Goal: Task Accomplishment & Management: Complete application form

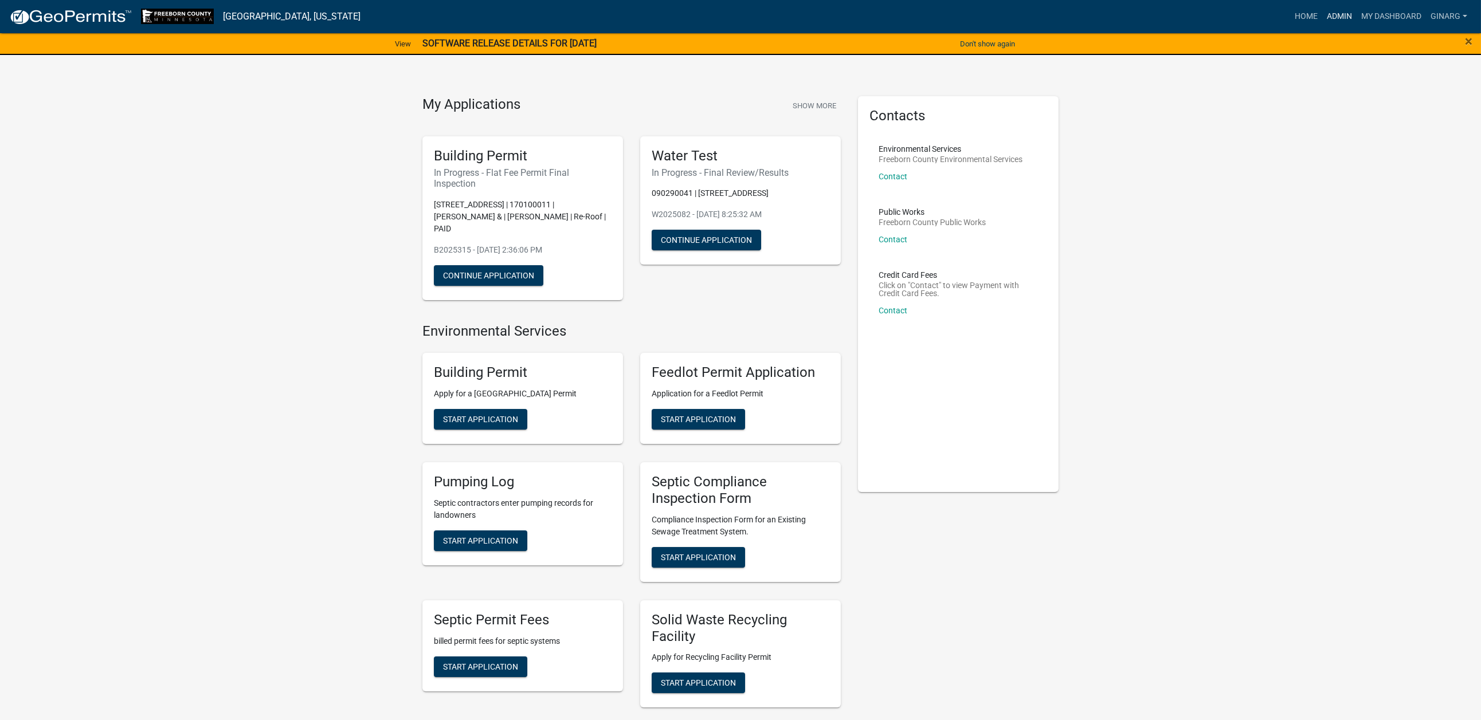
click at [1322, 19] on link "Admin" at bounding box center [1339, 17] width 34 height 22
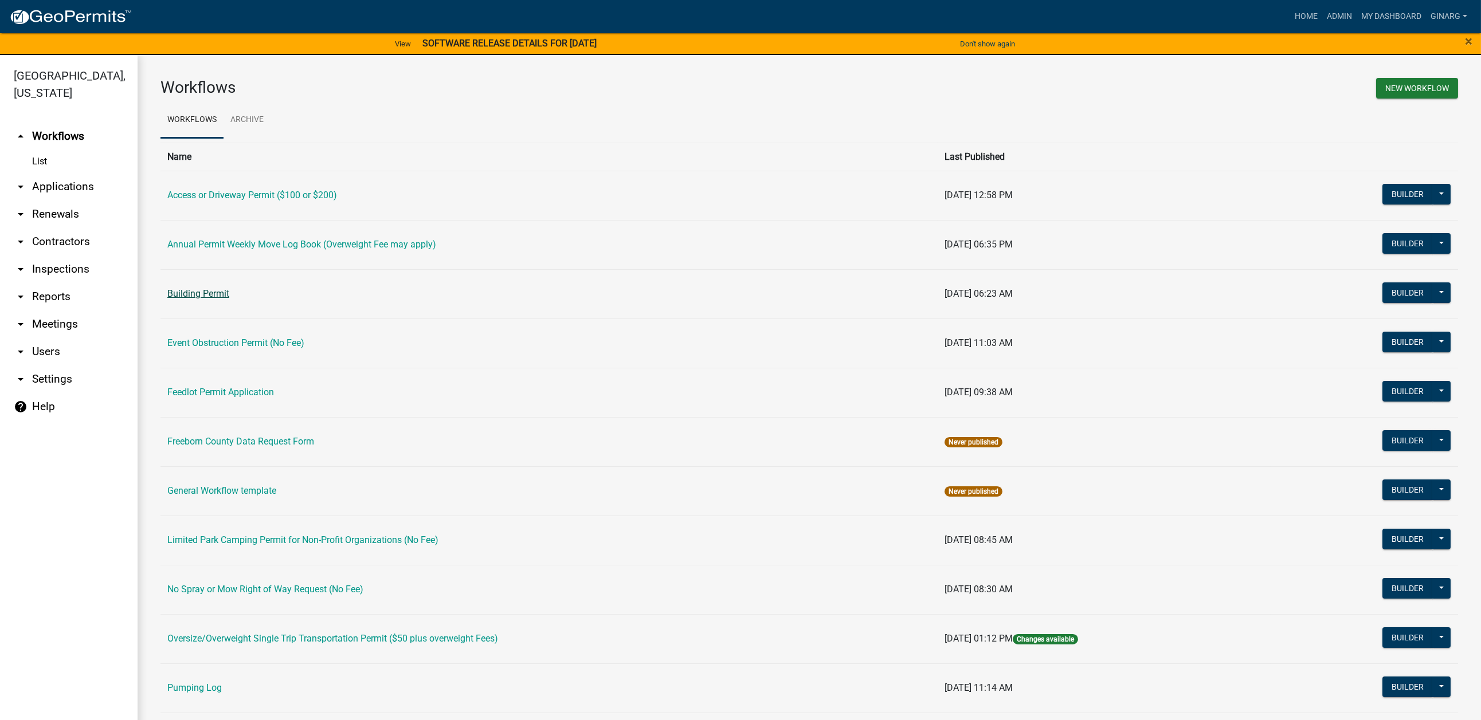
click at [229, 299] on link "Building Permit" at bounding box center [198, 293] width 62 height 11
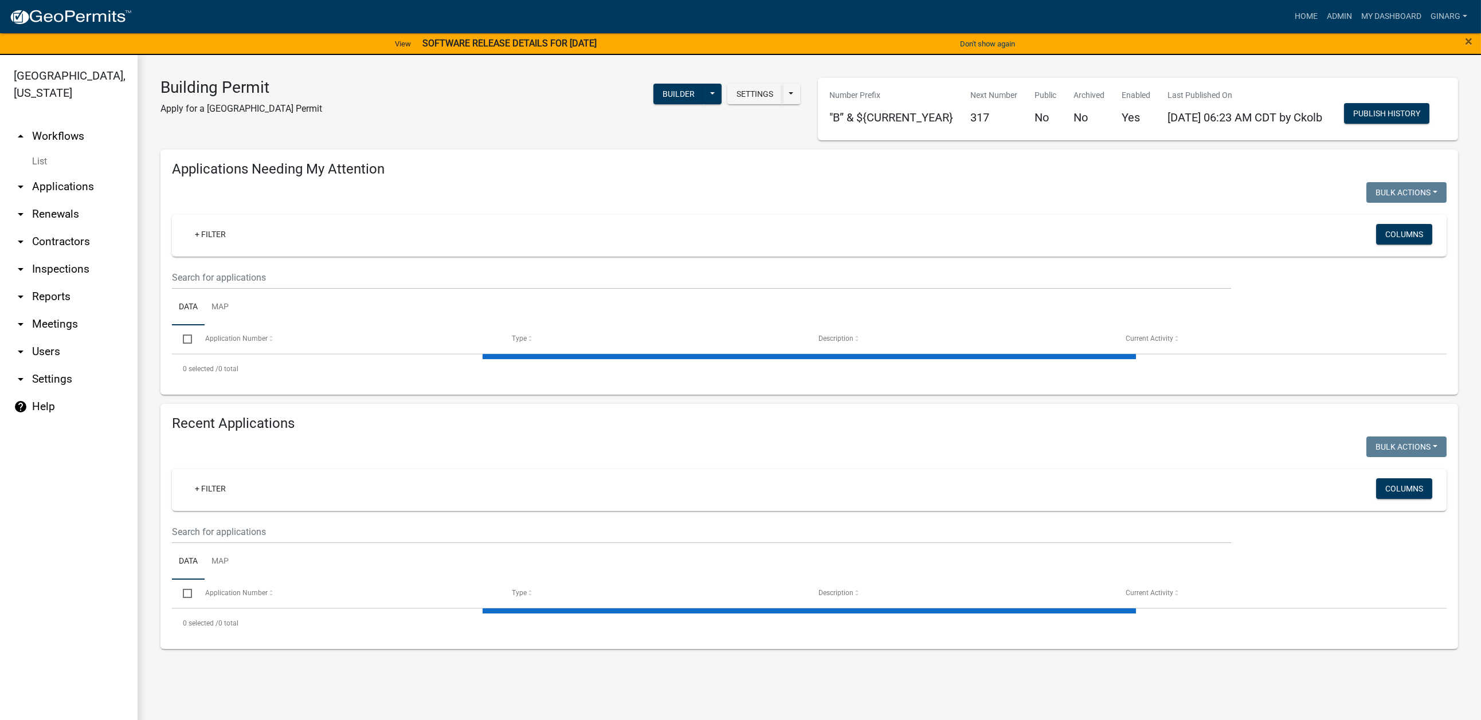
select select "3: 100"
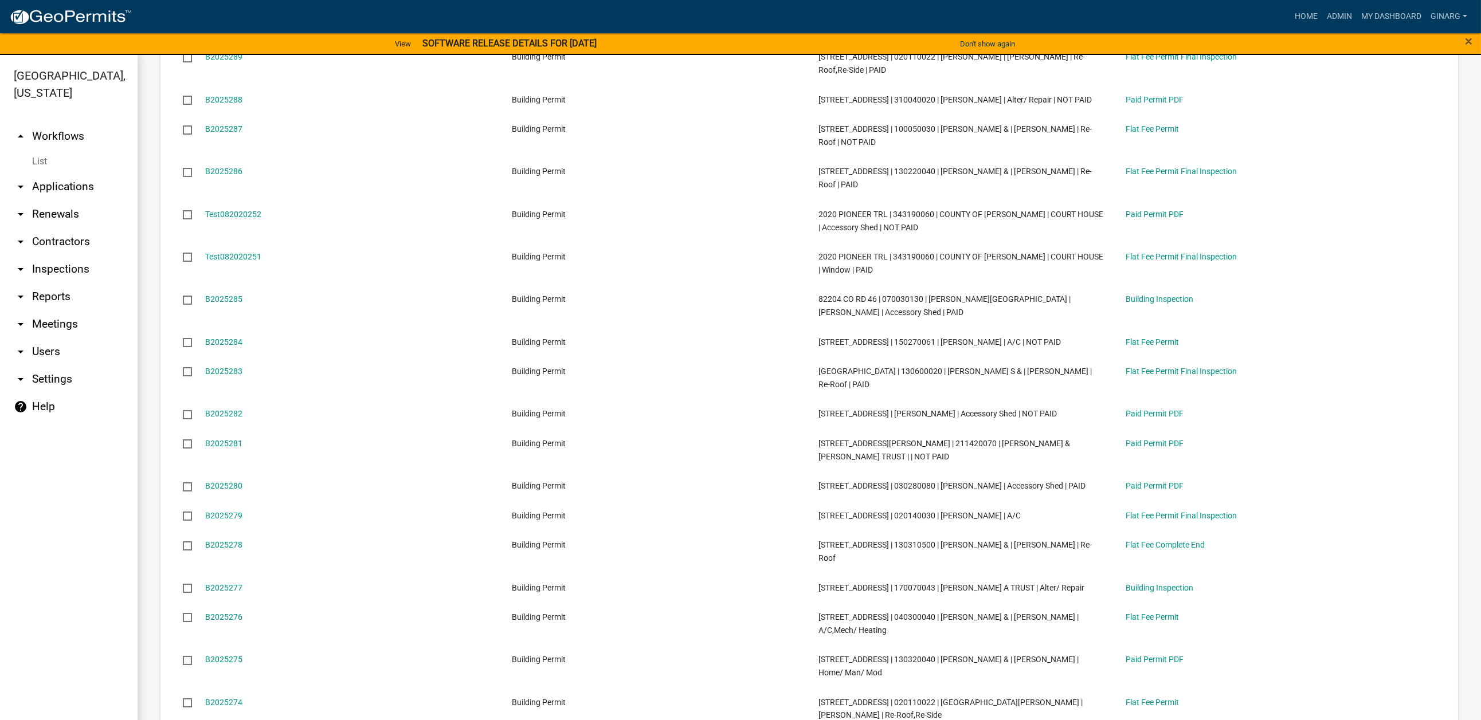
scroll to position [1977, 0]
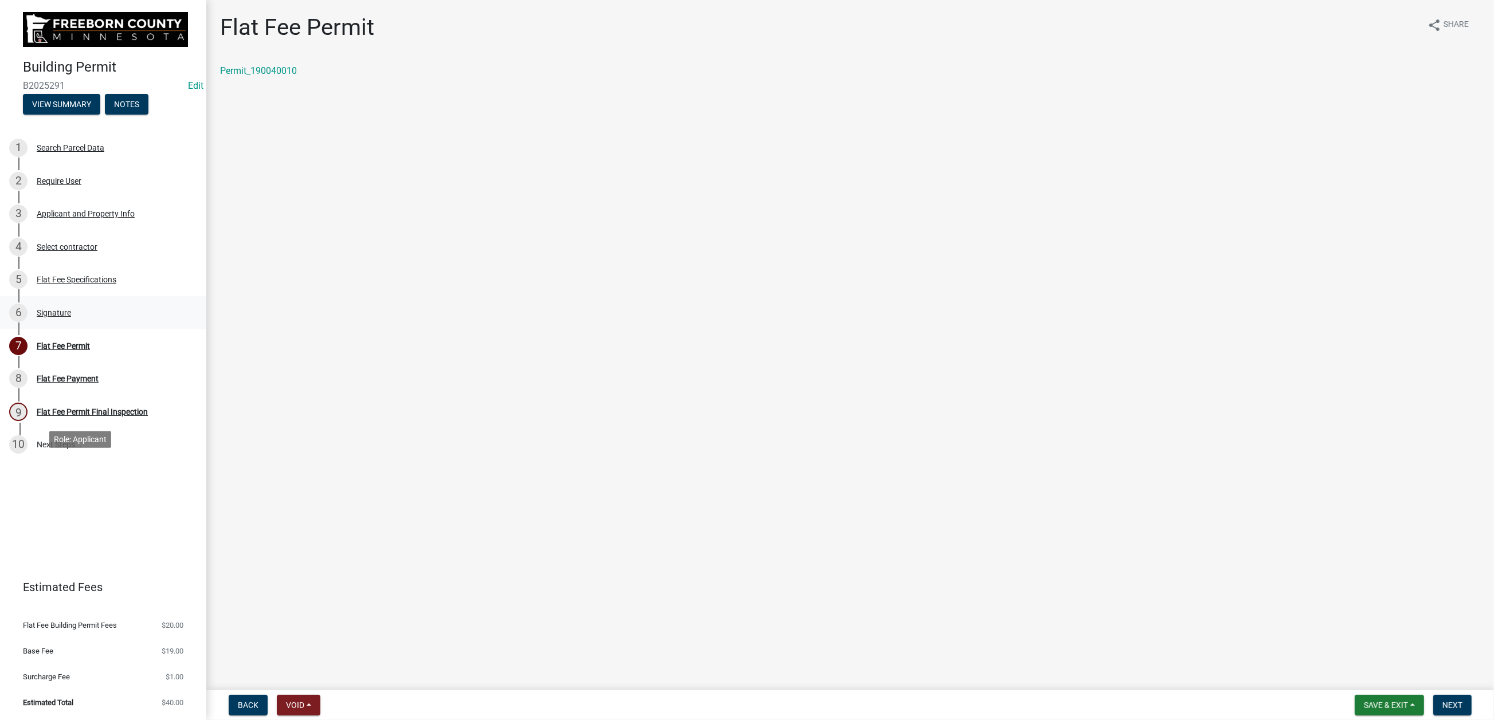
click at [71, 317] on div "Signature" at bounding box center [54, 313] width 34 height 8
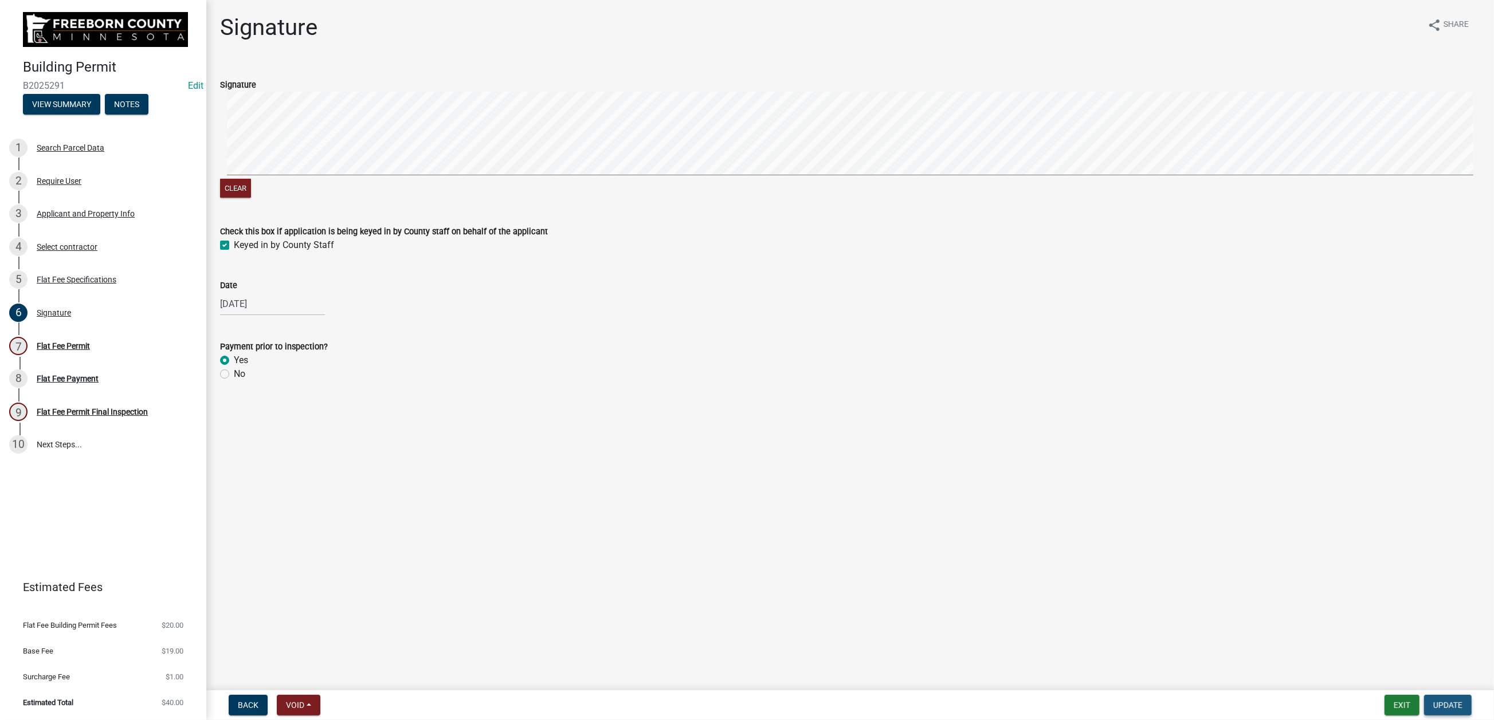
click at [1433, 702] on span "Update" at bounding box center [1447, 705] width 29 height 9
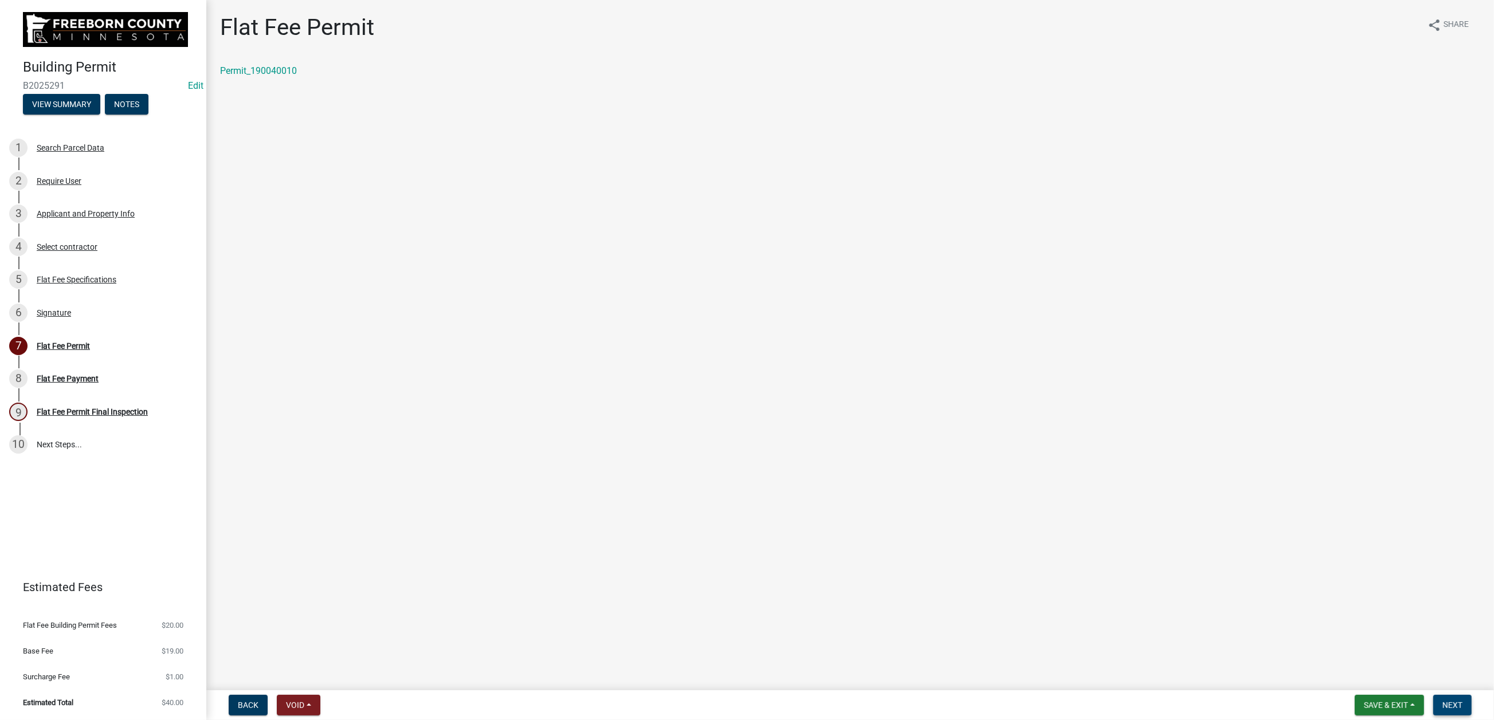
click at [1434, 695] on button "Next" at bounding box center [1452, 705] width 38 height 21
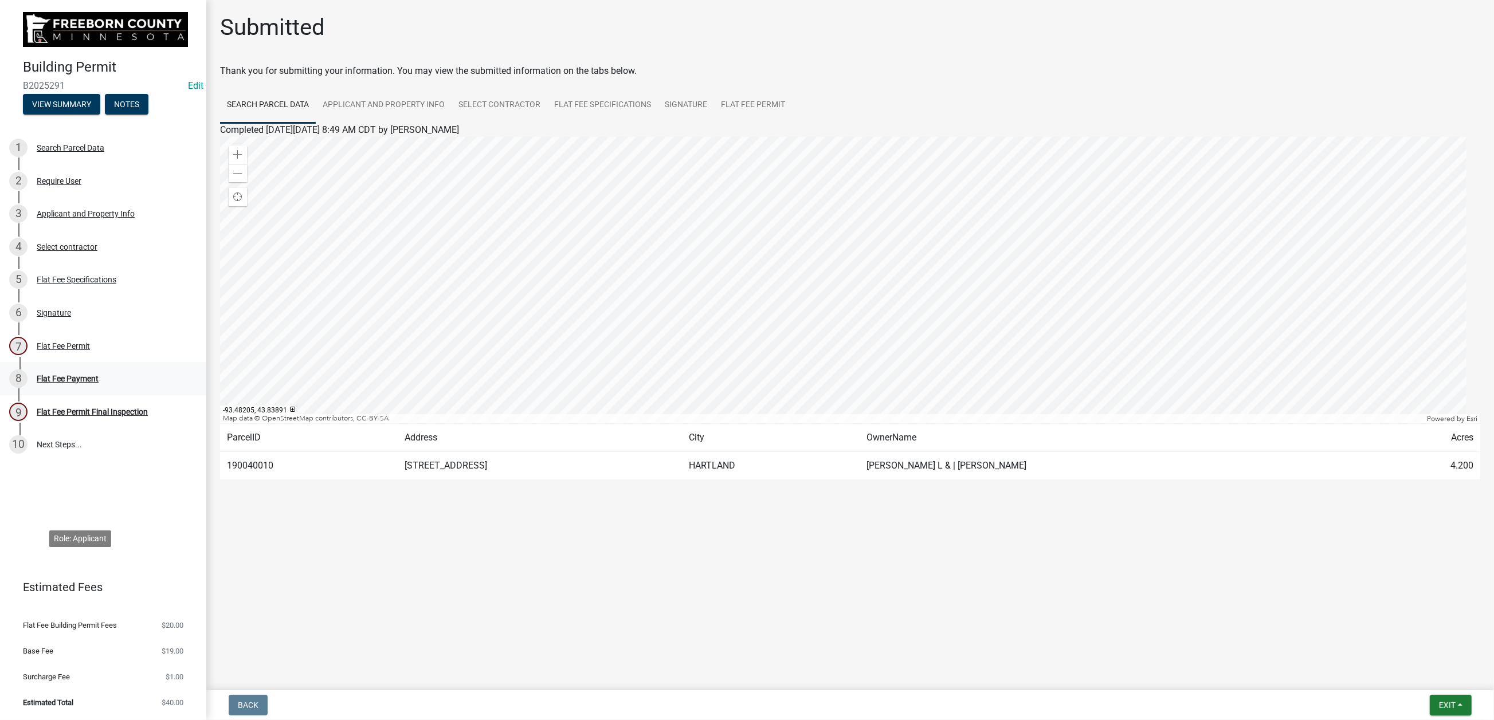
click at [99, 383] on div "Flat Fee Payment" at bounding box center [68, 379] width 62 height 8
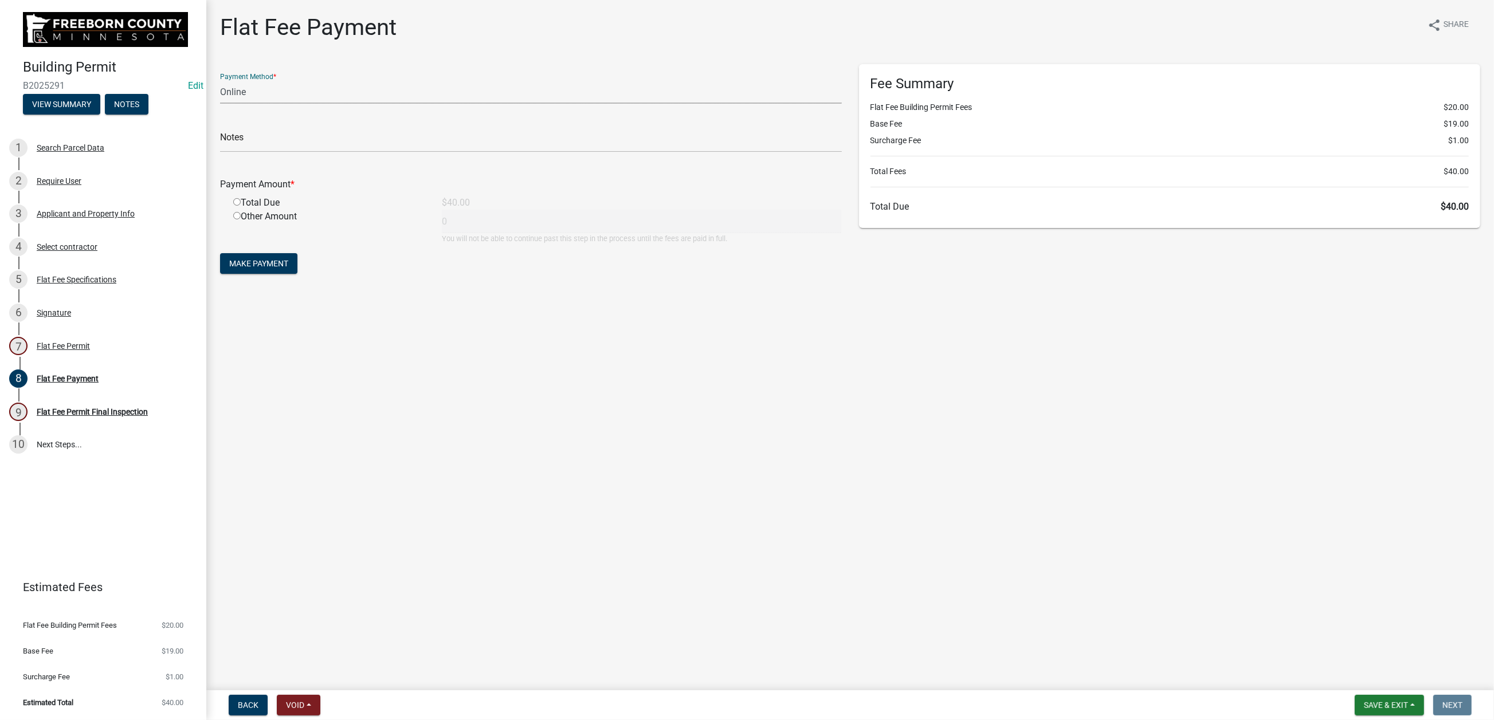
click at [292, 104] on select "Credit Card POS Check Cash Online" at bounding box center [531, 91] width 622 height 23
select select "0: 2"
click at [226, 104] on select "Credit Card POS Check Cash Online" at bounding box center [531, 91] width 622 height 23
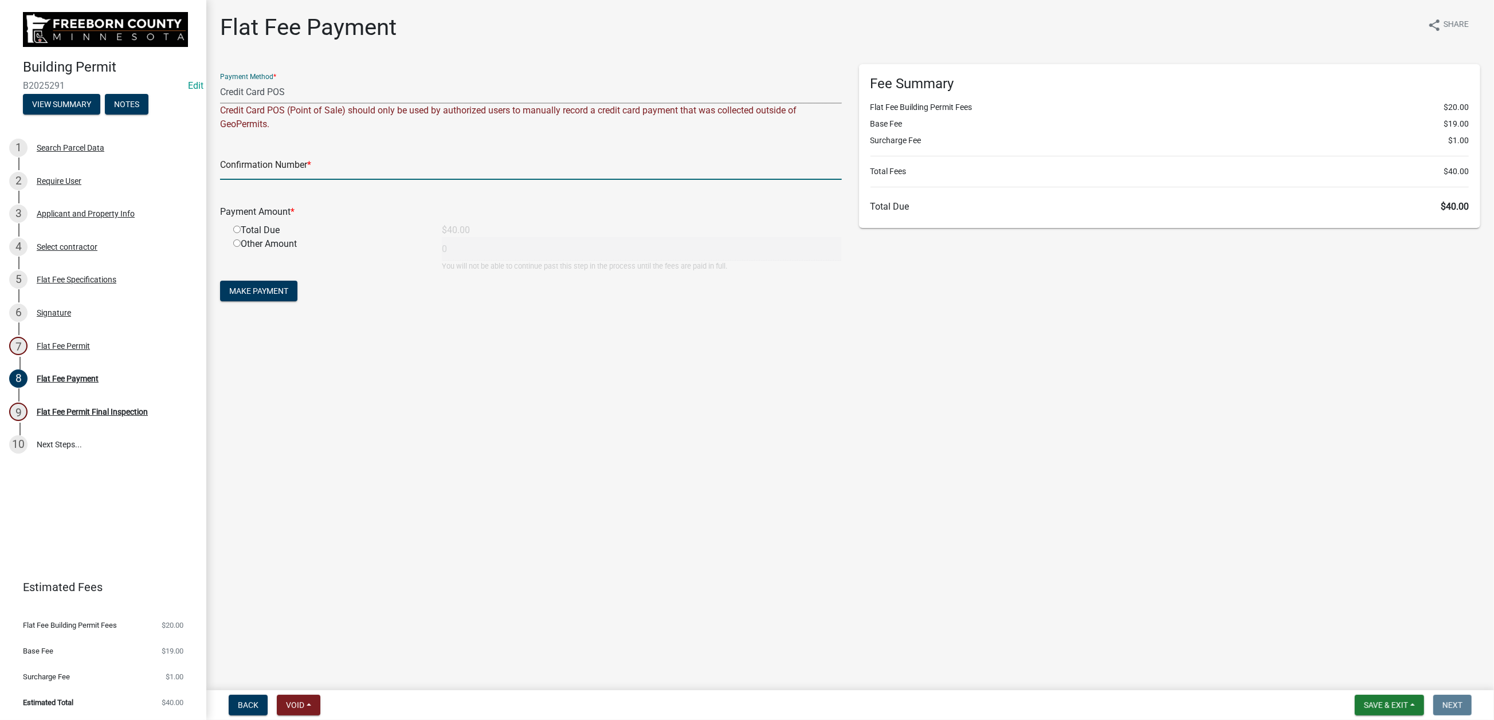
click at [264, 180] on input "text" at bounding box center [531, 167] width 622 height 23
type input "100335899827"
click at [241, 233] on input "radio" at bounding box center [236, 229] width 7 height 7
radio input "true"
type input "40"
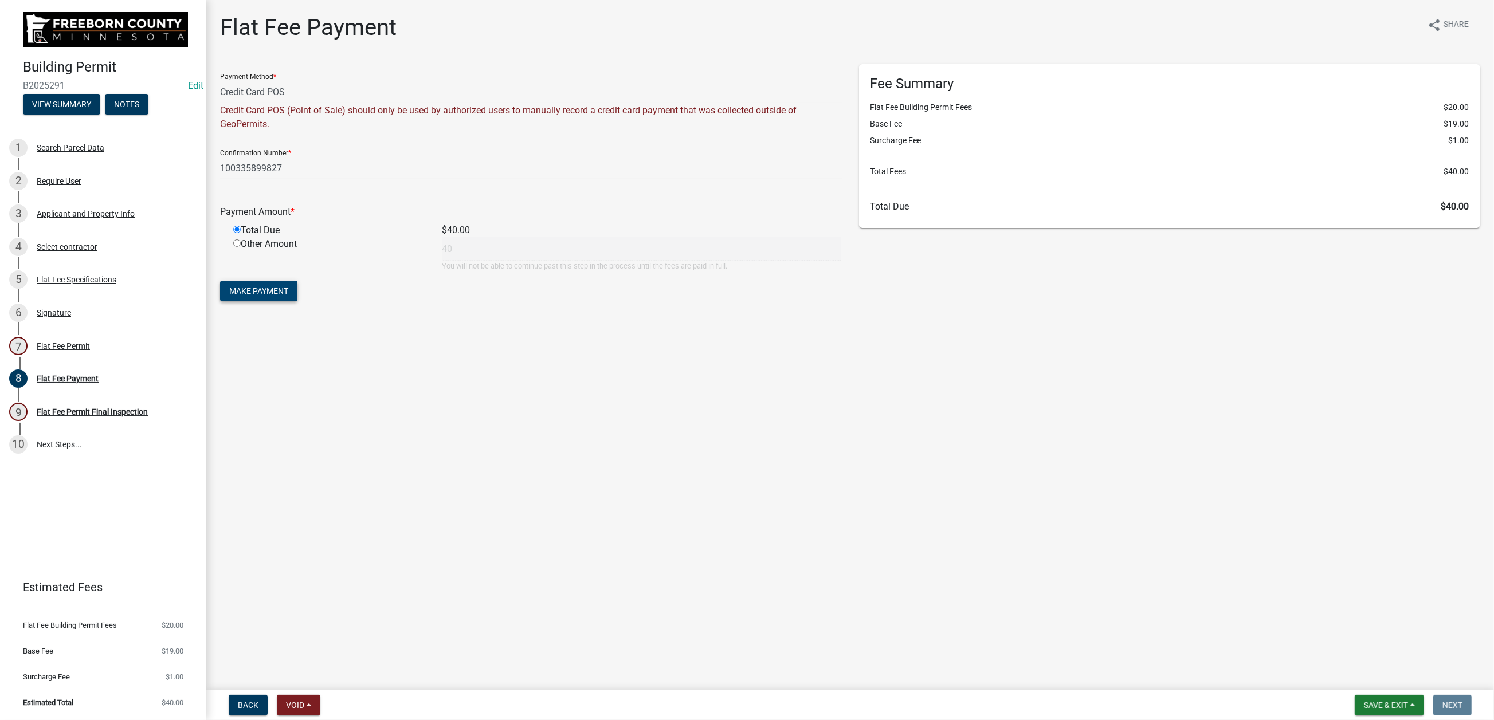
click at [275, 296] on span "Make Payment" at bounding box center [258, 291] width 59 height 9
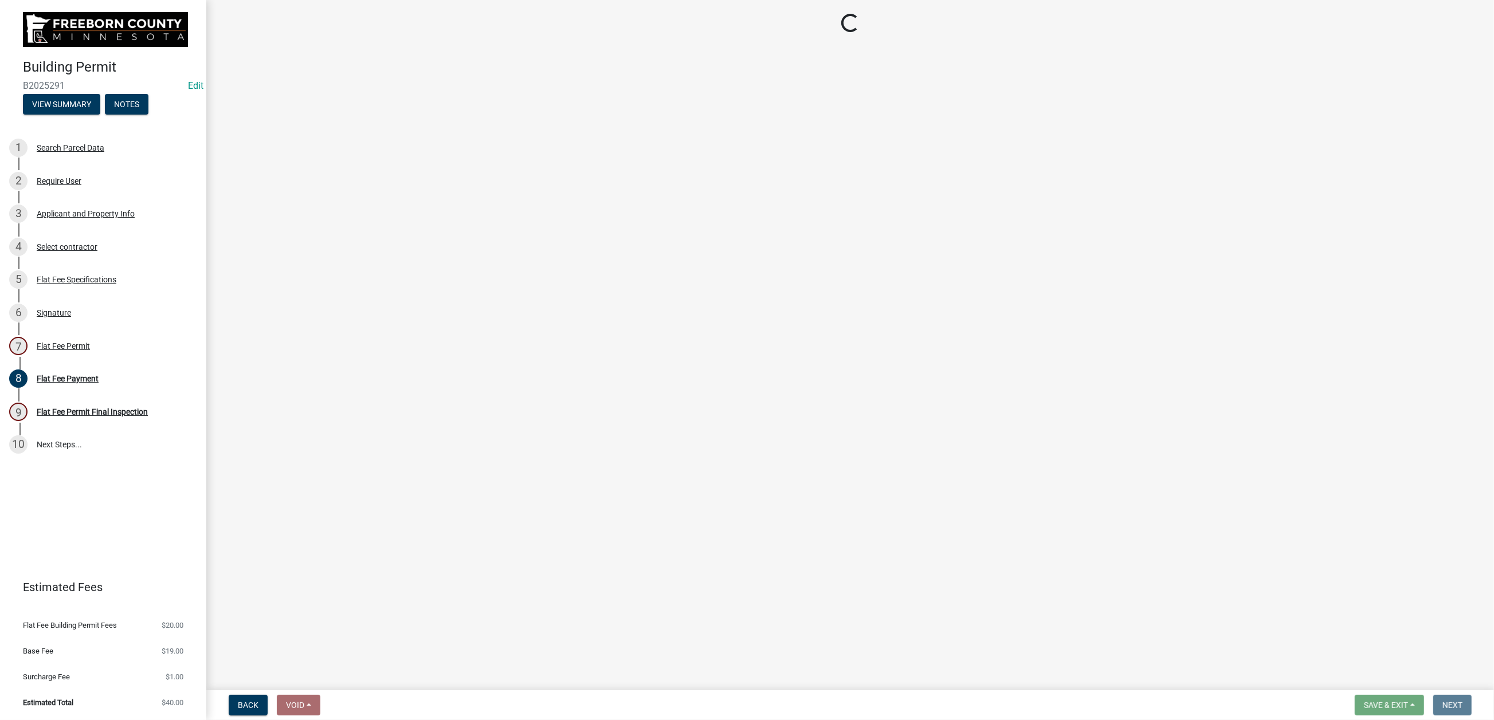
select select "3613e5d6-c0da-40a7-83d4-d5638b2e6124"
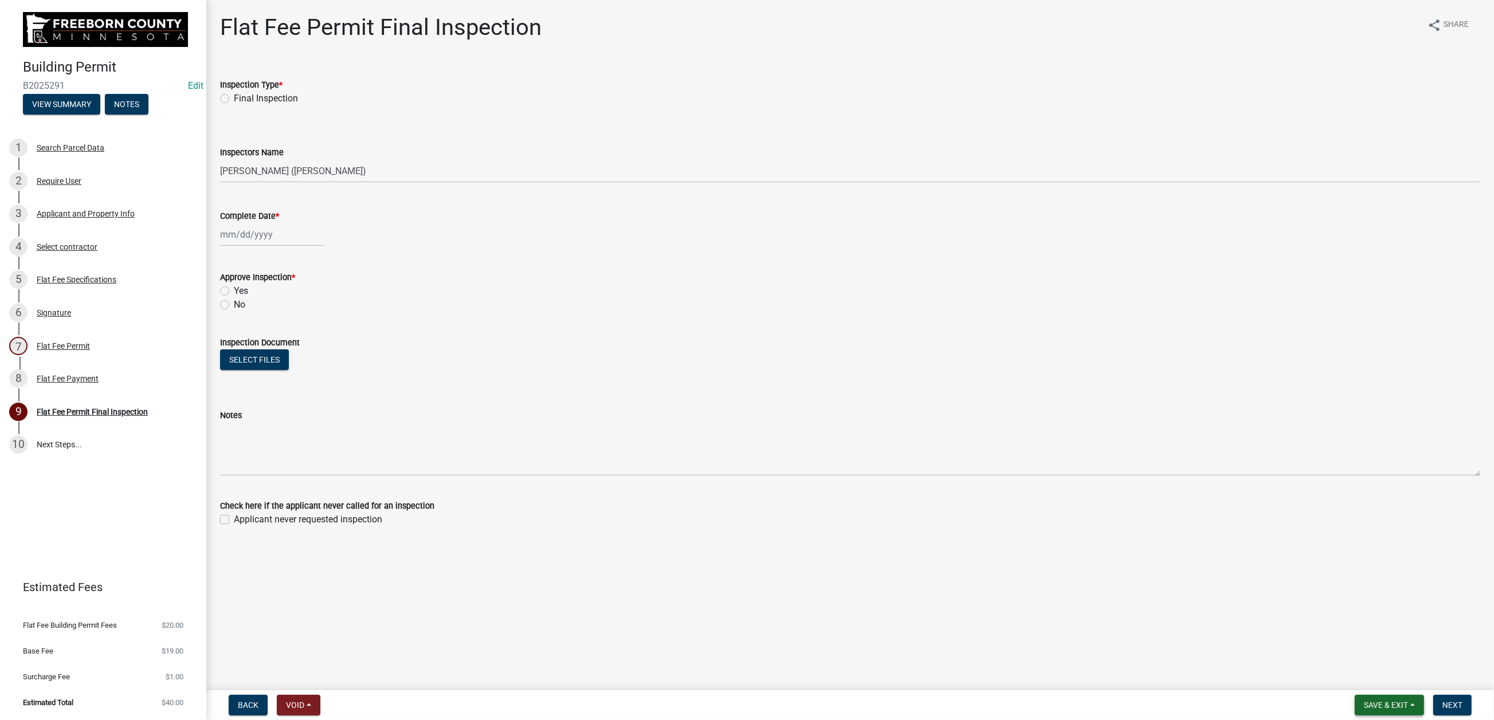
click at [1364, 701] on span "Save & Exit" at bounding box center [1386, 705] width 44 height 9
click at [1332, 660] on button "Save & Exit" at bounding box center [1378, 666] width 92 height 28
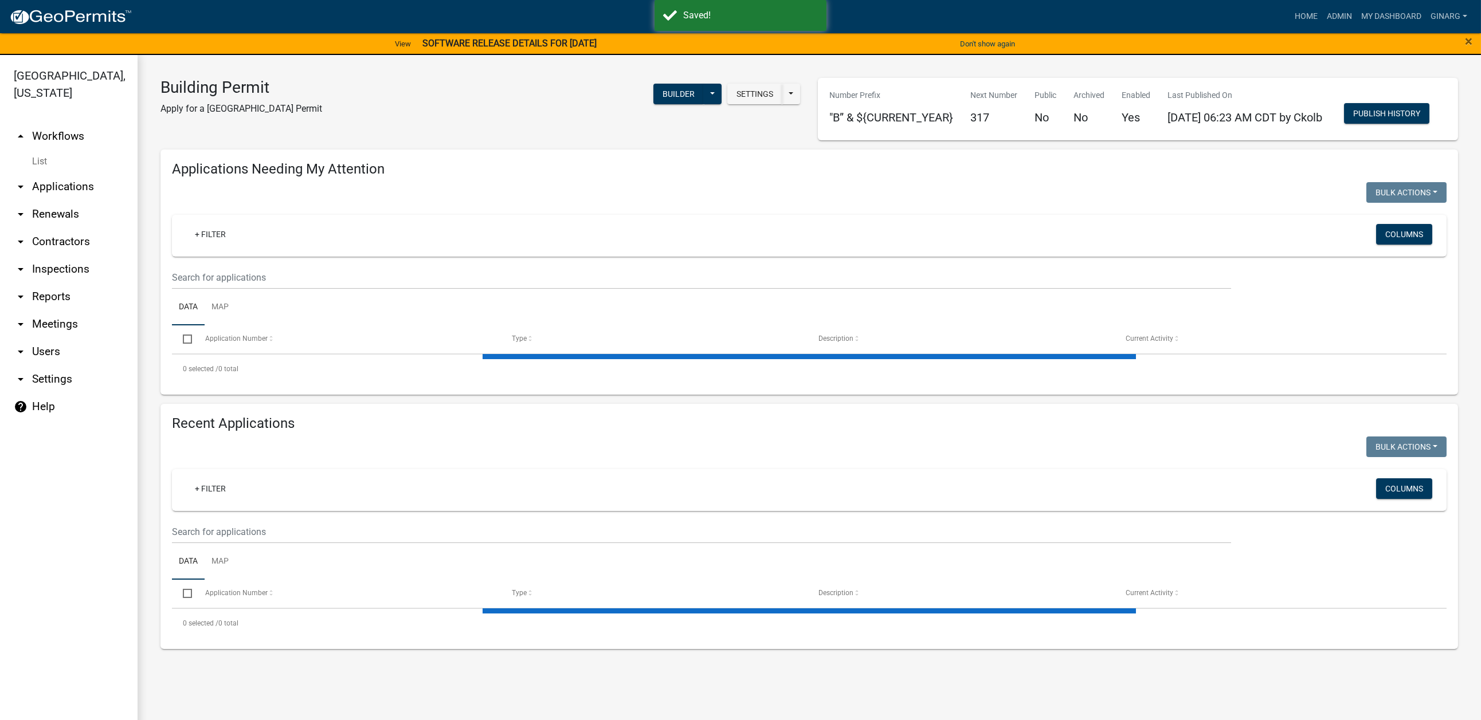
select select "3: 100"
